Goal: Book appointment/travel/reservation

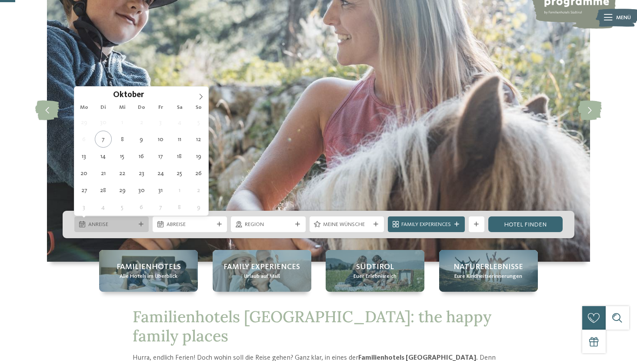
click at [141, 226] on icon at bounding box center [141, 224] width 5 height 5
click at [198, 99] on icon at bounding box center [201, 97] width 6 height 6
type input "****"
click at [200, 98] on icon at bounding box center [201, 97] width 6 height 6
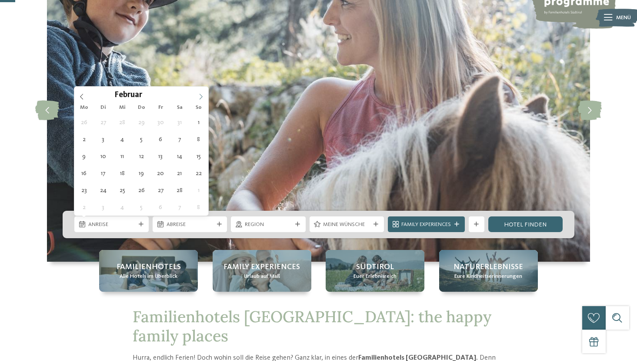
click at [200, 98] on icon at bounding box center [201, 97] width 6 height 6
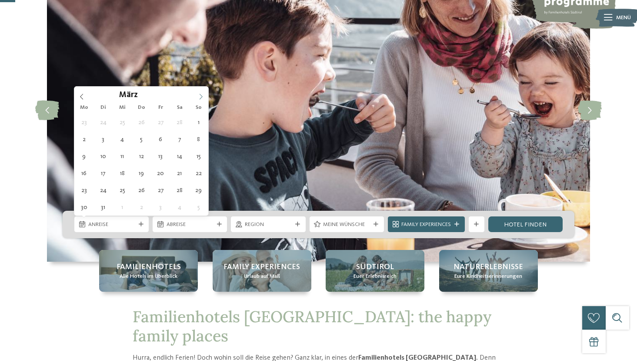
click at [200, 98] on icon at bounding box center [201, 97] width 6 height 6
click at [199, 97] on icon at bounding box center [201, 97] width 6 height 6
type div "[DATE]"
type input "****"
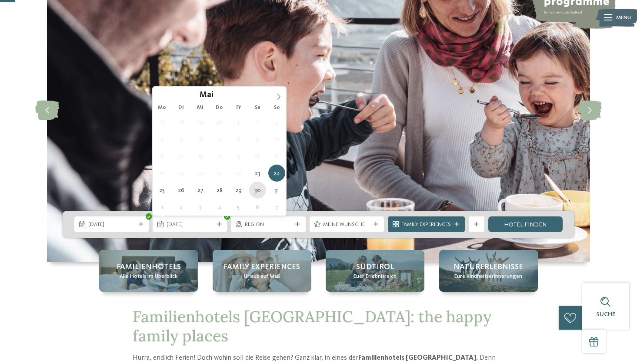
type div "[DATE]"
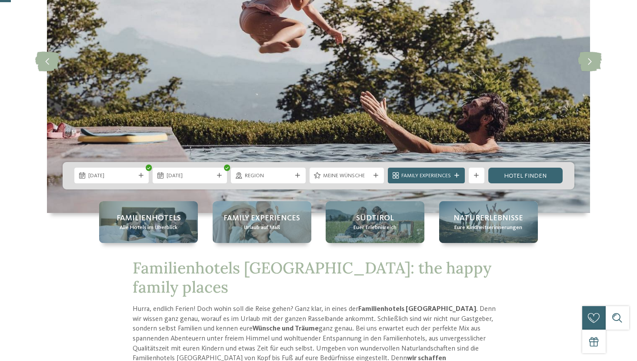
scroll to position [203, 0]
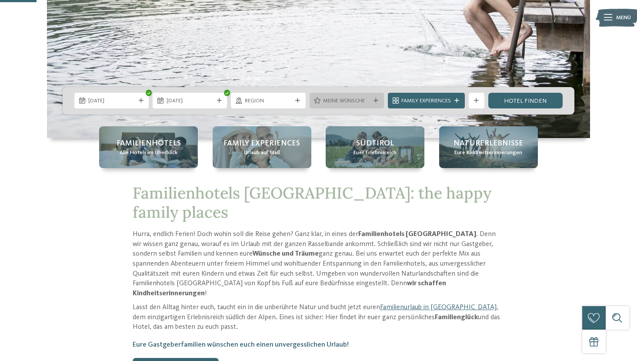
click at [372, 100] on div at bounding box center [376, 100] width 8 height 5
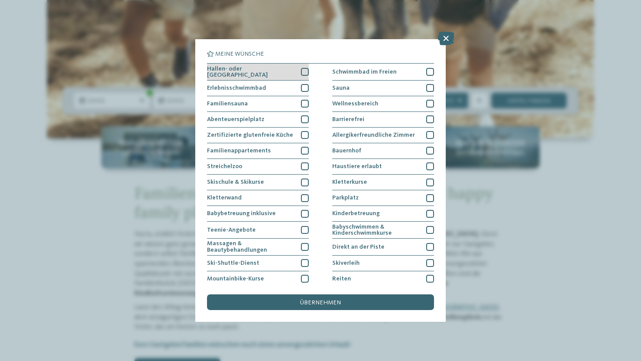
click at [306, 72] on div at bounding box center [305, 72] width 8 height 8
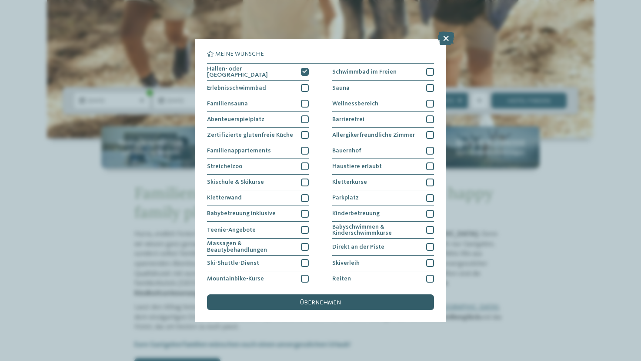
click at [339, 299] on span "übernehmen" at bounding box center [320, 302] width 41 height 6
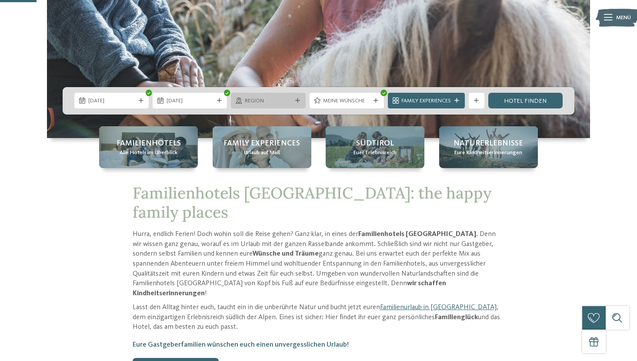
click at [296, 100] on icon at bounding box center [297, 100] width 5 height 5
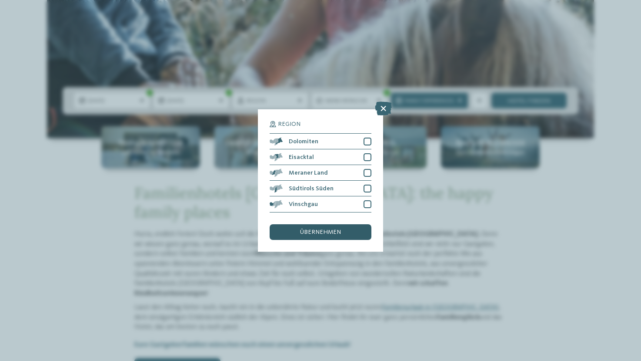
click at [325, 229] on span "übernehmen" at bounding box center [320, 232] width 41 height 6
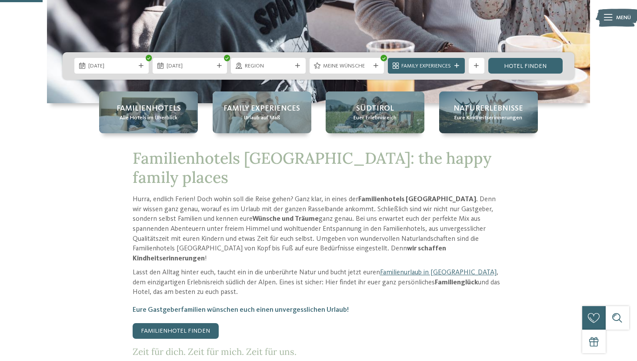
scroll to position [52, 0]
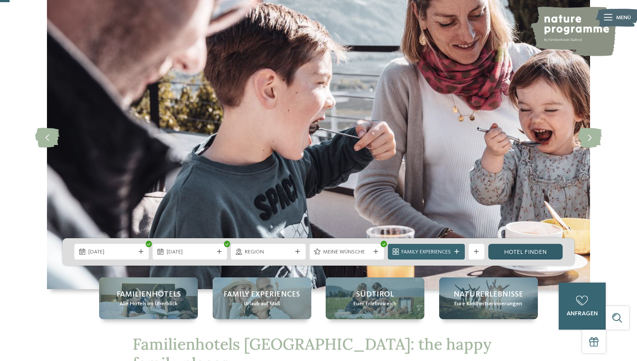
click at [520, 250] on link "Hotel finden" at bounding box center [526, 252] width 74 height 16
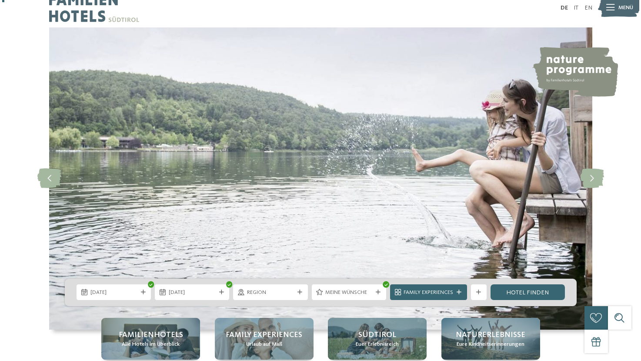
scroll to position [0, 0]
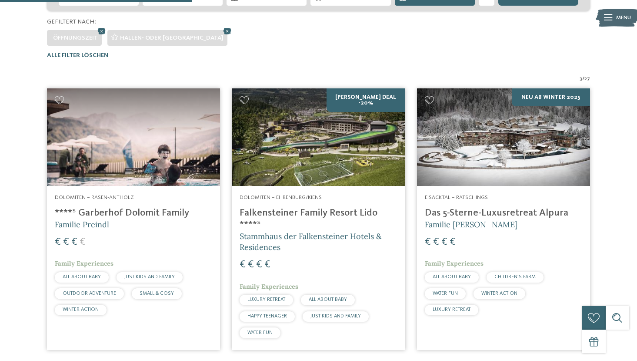
scroll to position [253, 0]
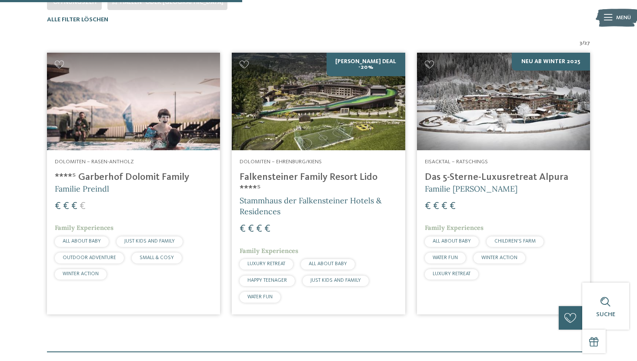
drag, startPoint x: 443, startPoint y: 327, endPoint x: 337, endPoint y: 326, distance: 105.7
click at [337, 326] on div "Familienhotels Südtirol – von Familien für Familien Die Expertinnen und Experte…" at bounding box center [318, 77] width 637 height 550
click at [601, 306] on icon at bounding box center [606, 302] width 10 height 10
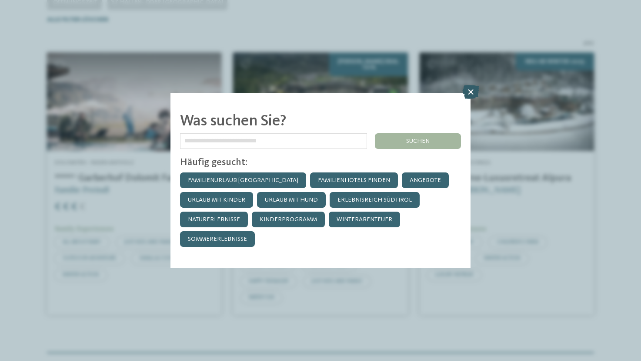
click at [468, 85] on icon at bounding box center [471, 92] width 17 height 14
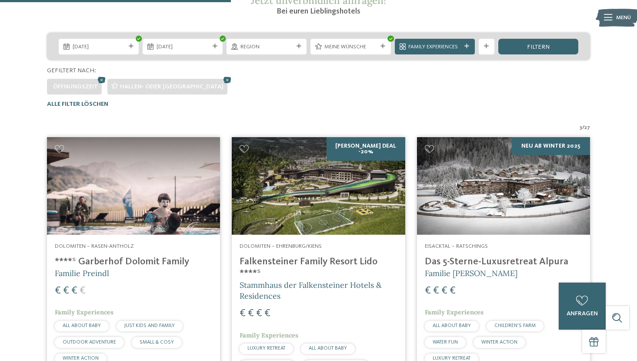
scroll to position [97, 0]
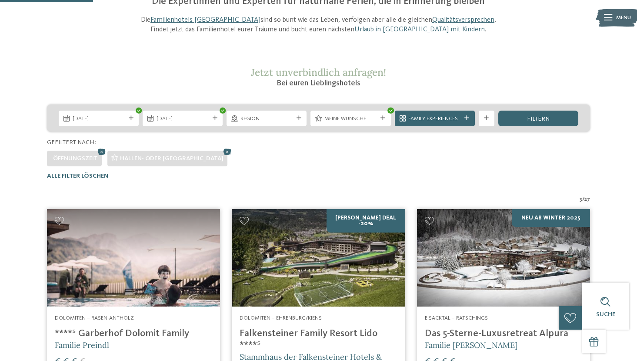
click at [585, 197] on span "27" at bounding box center [588, 199] width 6 height 8
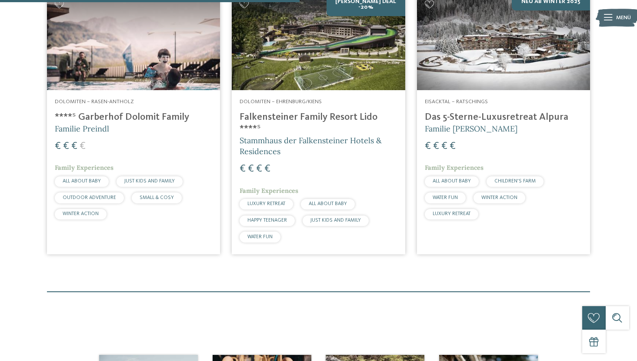
scroll to position [237, 0]
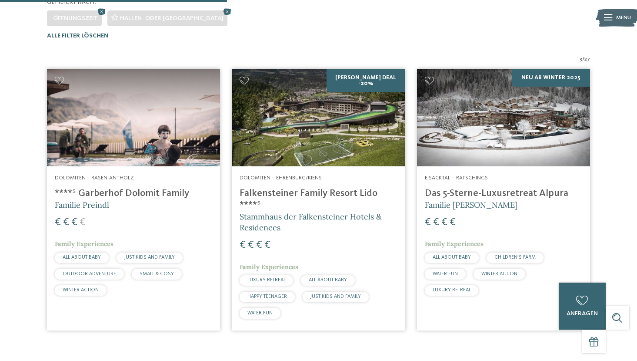
click at [606, 121] on div "3 / 27 Dolomiten – Rasen-Antholz ****ˢ Garberhof Dolomit Family Familie Preindl…" at bounding box center [318, 195] width 637 height 281
drag, startPoint x: 611, startPoint y: 161, endPoint x: 556, endPoint y: 162, distance: 55.7
click at [556, 162] on div "3 / 27 Dolomiten – Rasen-Antholz ****ˢ Garberhof Dolomit Family Familie Preindl…" at bounding box center [318, 195] width 637 height 281
drag, startPoint x: 560, startPoint y: 51, endPoint x: 472, endPoint y: 51, distance: 88.3
click at [472, 51] on div "Familienhotels Südtirol – von Familien für Familien Die Expertinnen und Experte…" at bounding box center [318, 93] width 637 height 550
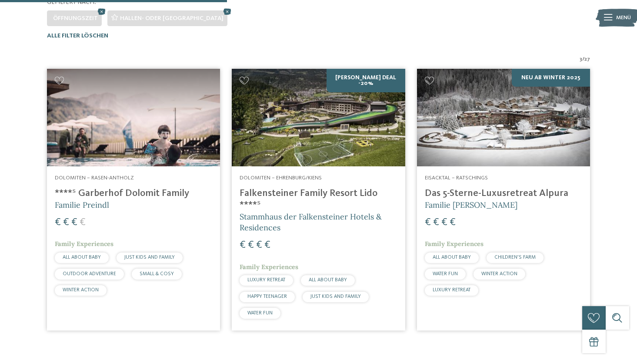
drag, startPoint x: 585, startPoint y: 58, endPoint x: 608, endPoint y: 60, distance: 23.5
click at [586, 58] on span "27" at bounding box center [588, 59] width 6 height 8
drag, startPoint x: 612, startPoint y: 172, endPoint x: 613, endPoint y: 177, distance: 4.9
click at [612, 174] on div "3 / 27 Dolomiten – Rasen-Antholz ****ˢ Garberhof Dolomit Family Familie Preindl…" at bounding box center [318, 195] width 637 height 281
drag, startPoint x: 613, startPoint y: 194, endPoint x: 614, endPoint y: 208, distance: 13.6
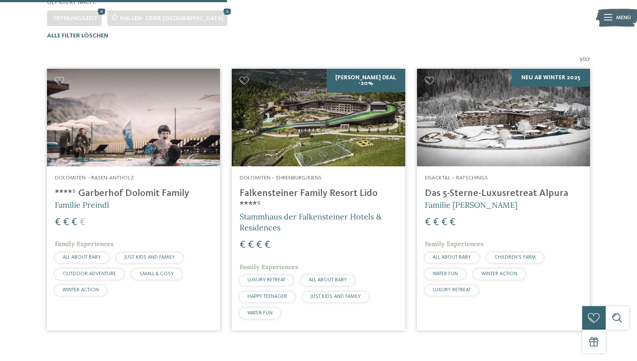
click at [613, 198] on div "3 / 27 Dolomiten – Rasen-Antholz ****ˢ Garberhof Dolomit Family Familie Preindl…" at bounding box center [318, 195] width 637 height 281
click at [614, 211] on div "3 / 27 Dolomiten – Rasen-Antholz ****ˢ Garberhof Dolomit Family Familie Preindl…" at bounding box center [318, 195] width 637 height 281
click at [615, 226] on div "3 / 27 Dolomiten – Rasen-Antholz ****ˢ Garberhof Dolomit Family Familie Preindl…" at bounding box center [318, 195] width 637 height 281
click at [617, 241] on div "3 / 27 Dolomiten – Rasen-Antholz ****ˢ Garberhof Dolomit Family Familie Preindl…" at bounding box center [318, 195] width 637 height 281
click at [614, 245] on div "3 / 27 Dolomiten – Rasen-Antholz ****ˢ Garberhof Dolomit Family Familie Preindl…" at bounding box center [318, 195] width 637 height 281
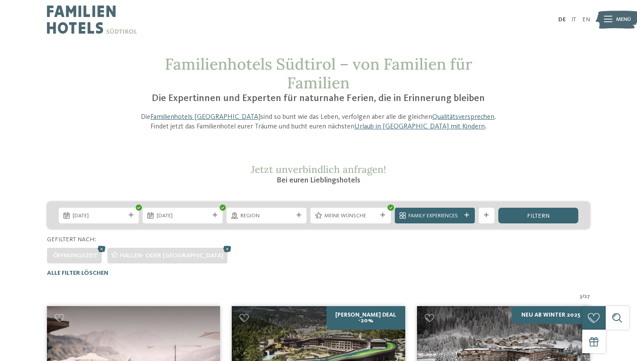
scroll to position [67, 0]
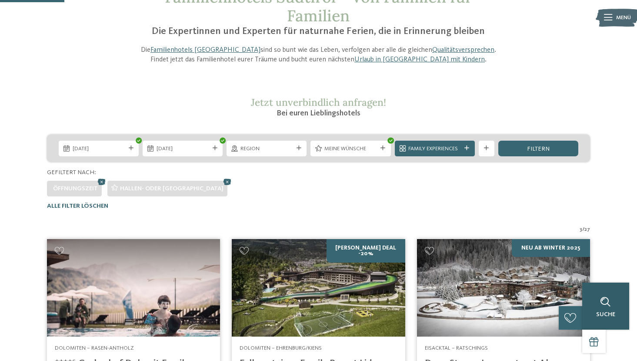
click at [618, 315] on div "Suche" at bounding box center [606, 305] width 47 height 47
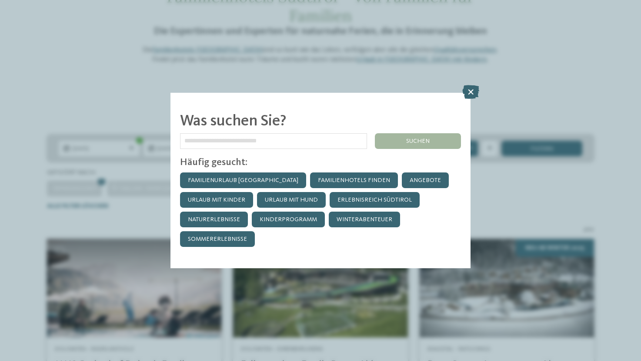
click at [431, 115] on section "Was suchen Sie? ****** suchen Häufig gesucht: Familienurlaub Südtirol Familienh…" at bounding box center [320, 180] width 281 height 136
click at [428, 133] on div "suchen" at bounding box center [418, 141] width 86 height 16
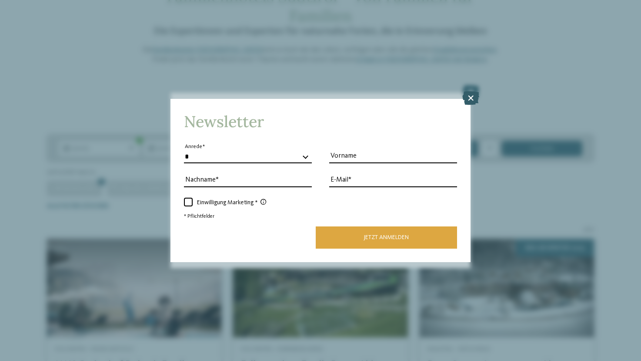
click at [470, 91] on icon at bounding box center [471, 98] width 17 height 14
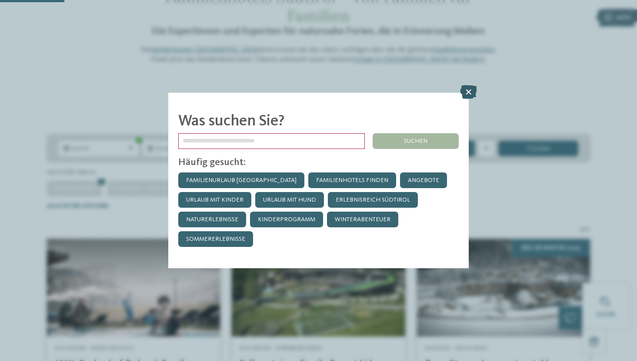
click at [470, 85] on icon at bounding box center [468, 92] width 17 height 14
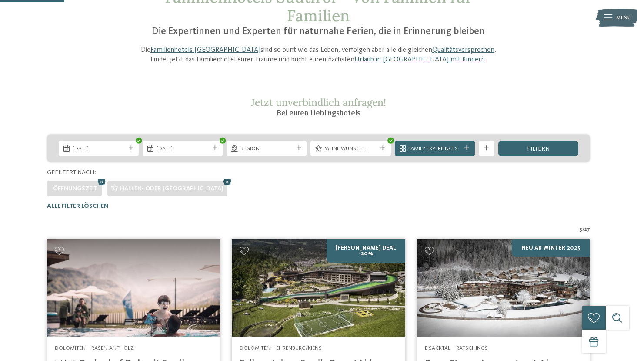
click at [221, 180] on icon at bounding box center [227, 181] width 12 height 10
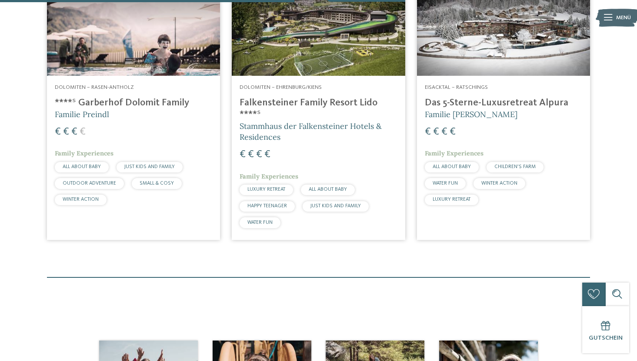
scroll to position [147, 0]
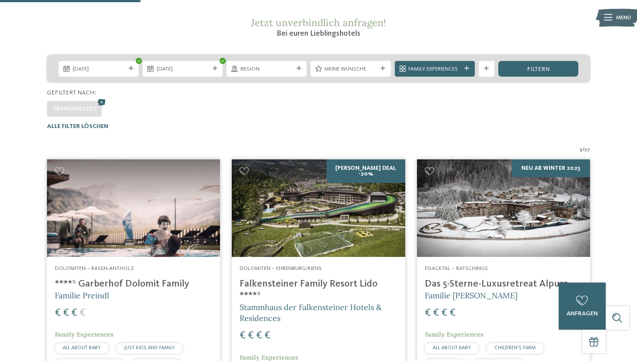
click at [584, 147] on span "/" at bounding box center [584, 150] width 2 height 8
click at [585, 146] on span "27" at bounding box center [588, 150] width 6 height 8
click at [586, 146] on span "27" at bounding box center [588, 150] width 6 height 8
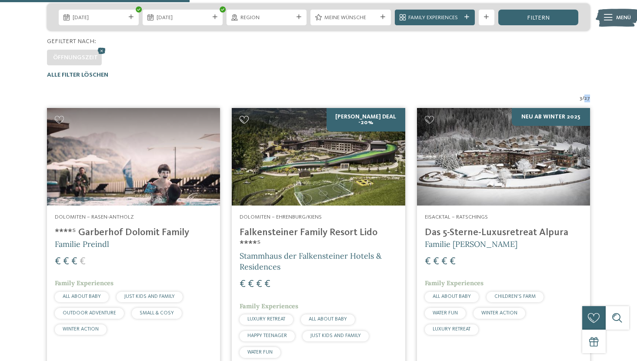
click at [242, 116] on icon at bounding box center [245, 120] width 10 height 8
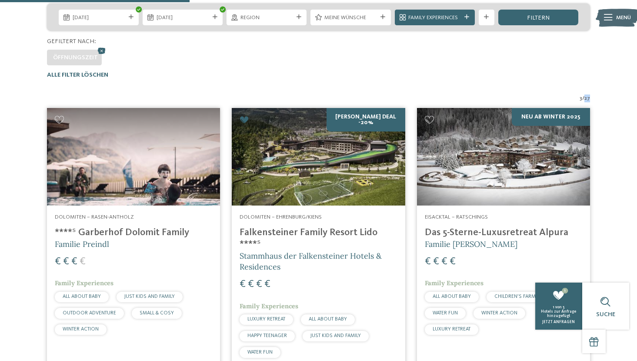
click at [242, 116] on icon at bounding box center [245, 120] width 10 height 8
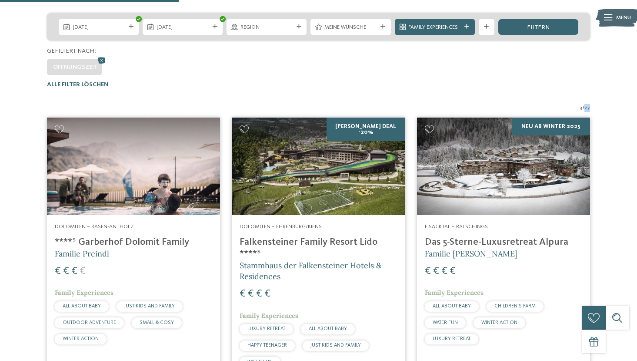
scroll to position [112, 0]
